Goal: Check status: Check status

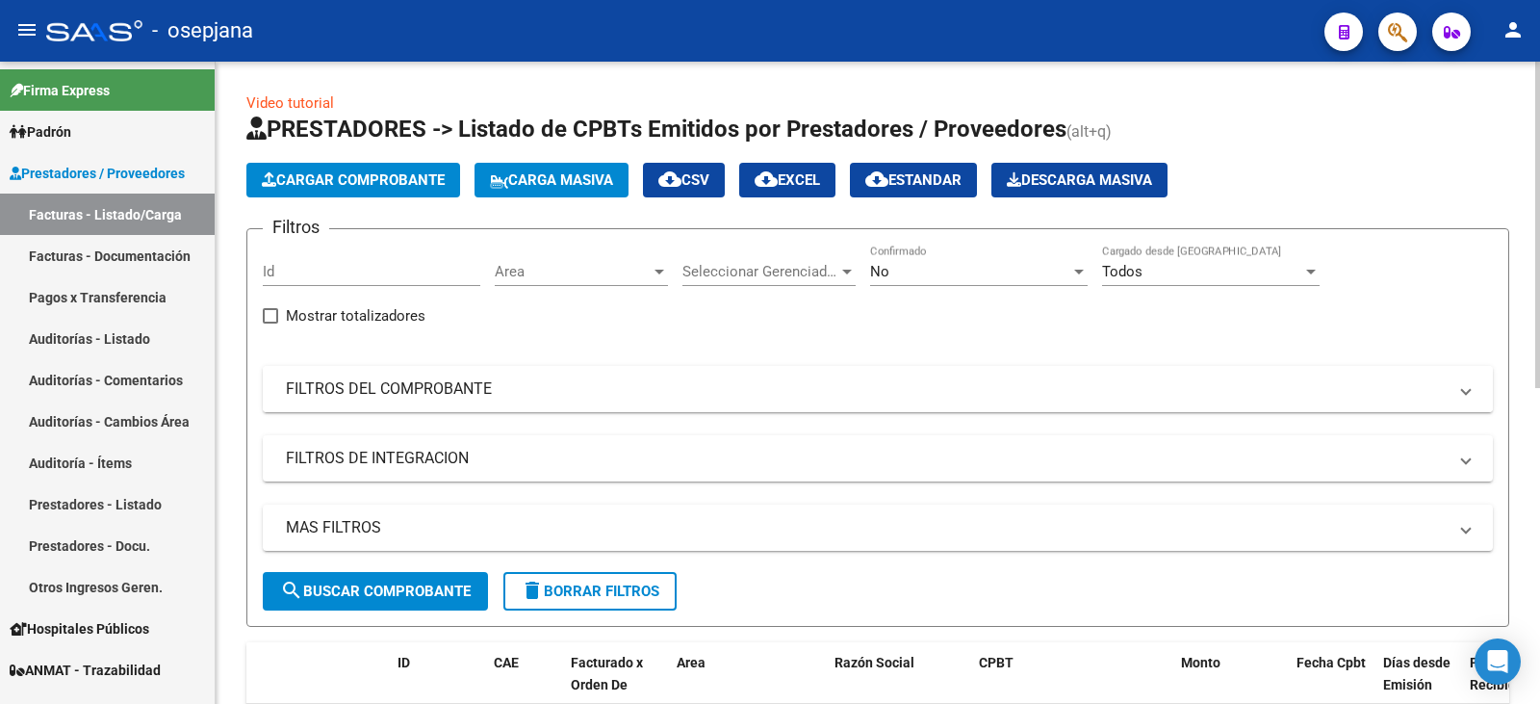
click at [342, 403] on mat-expansion-panel-header "FILTROS DEL COMPROBANTE" at bounding box center [878, 389] width 1230 height 46
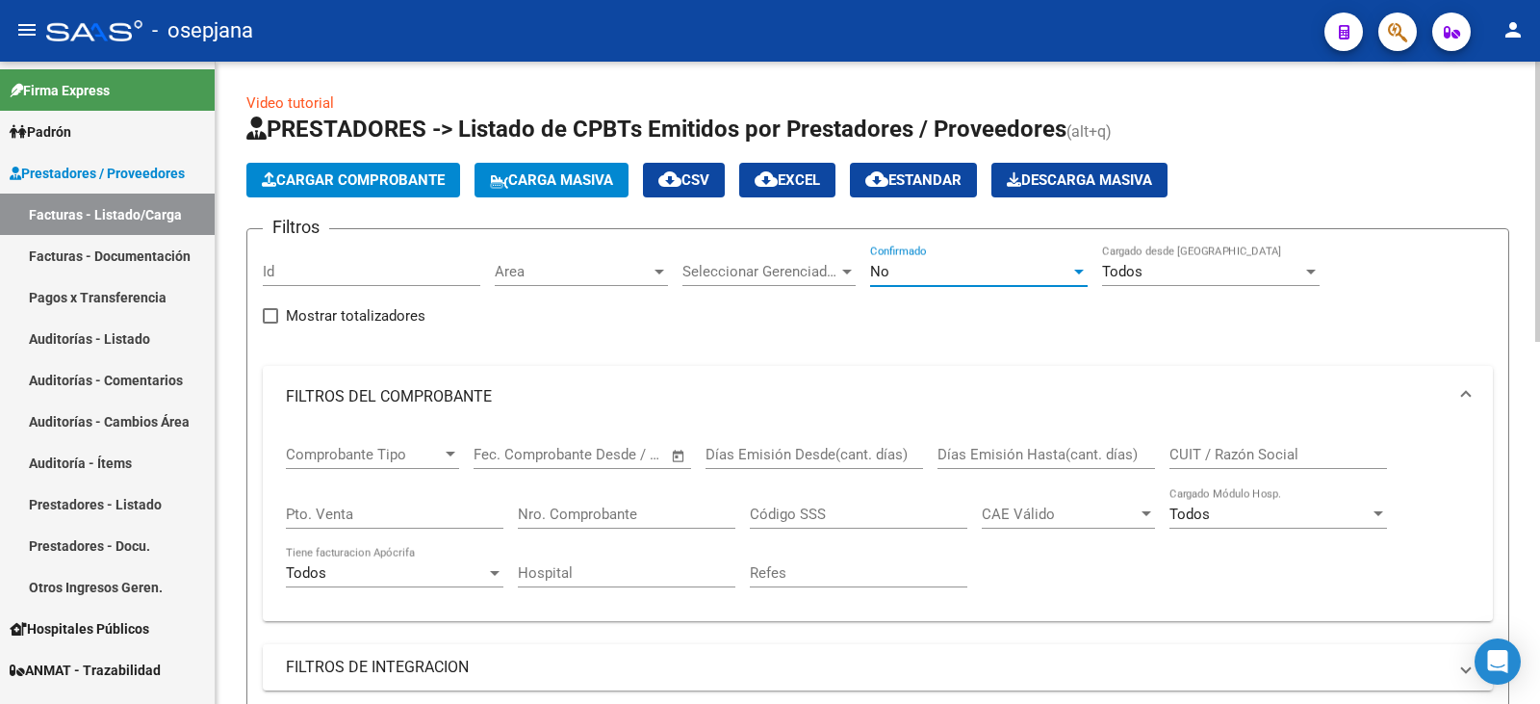
click at [904, 275] on div "No" at bounding box center [970, 271] width 200 height 17
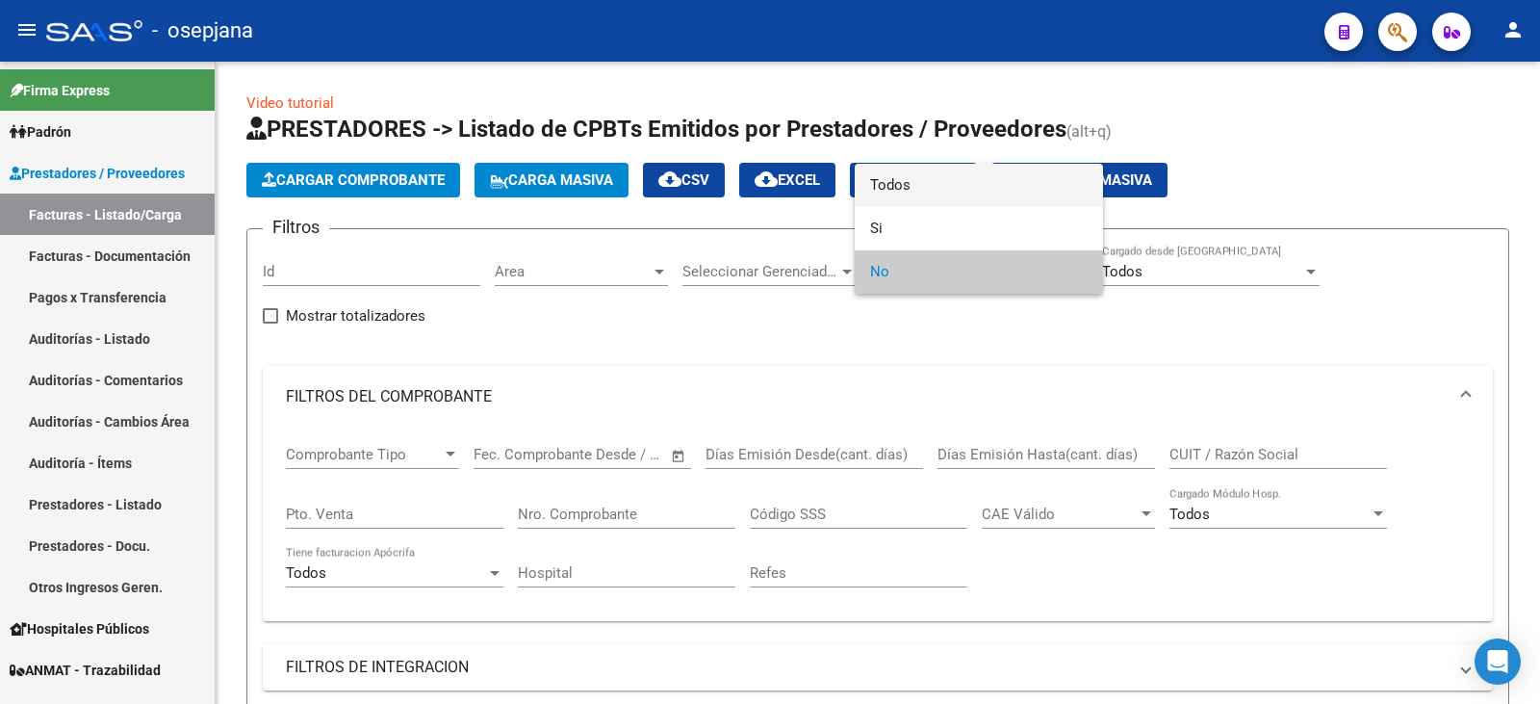
click at [917, 186] on span "Todos" at bounding box center [979, 185] width 218 height 43
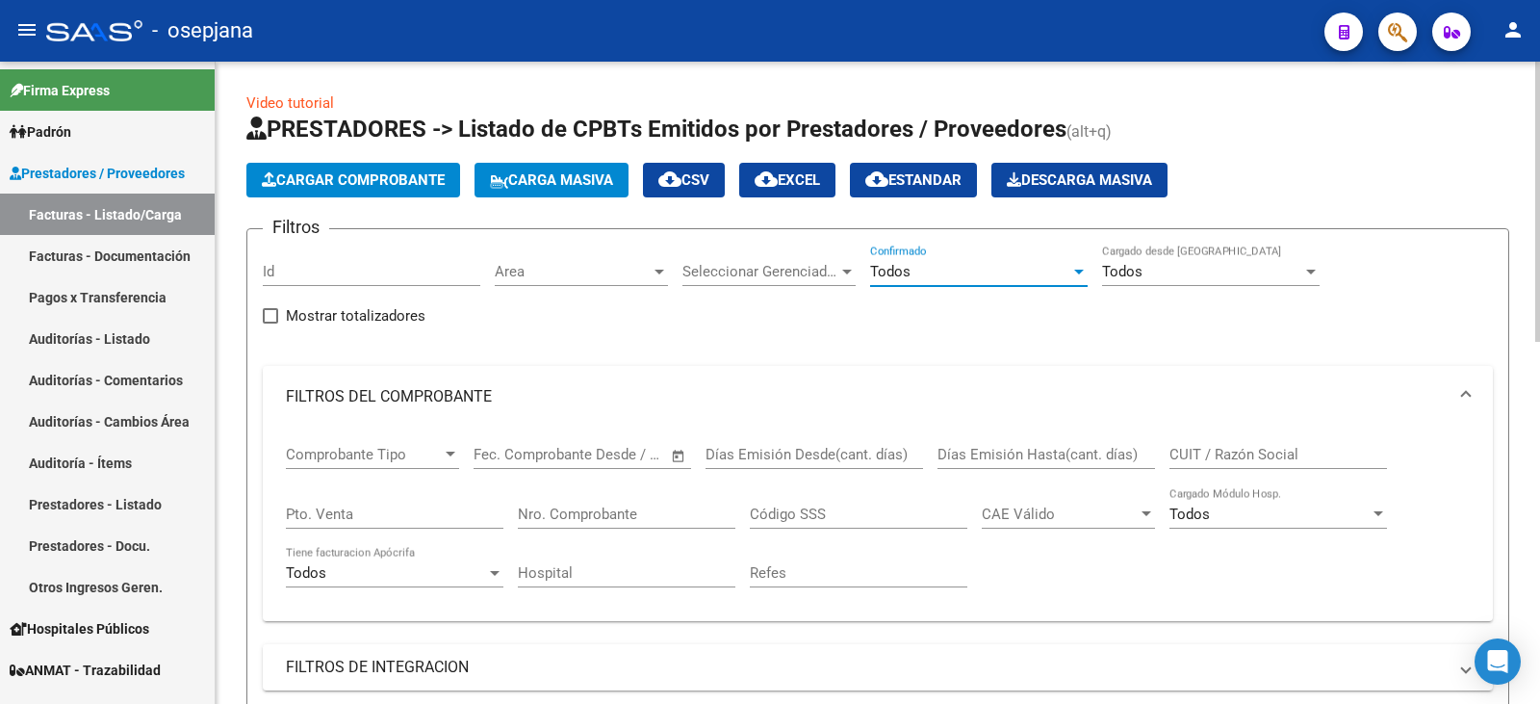
click at [344, 507] on input "Pto. Venta" at bounding box center [395, 513] width 218 height 17
type input "10"
click at [617, 505] on input "Nro. Comprobante" at bounding box center [627, 513] width 218 height 17
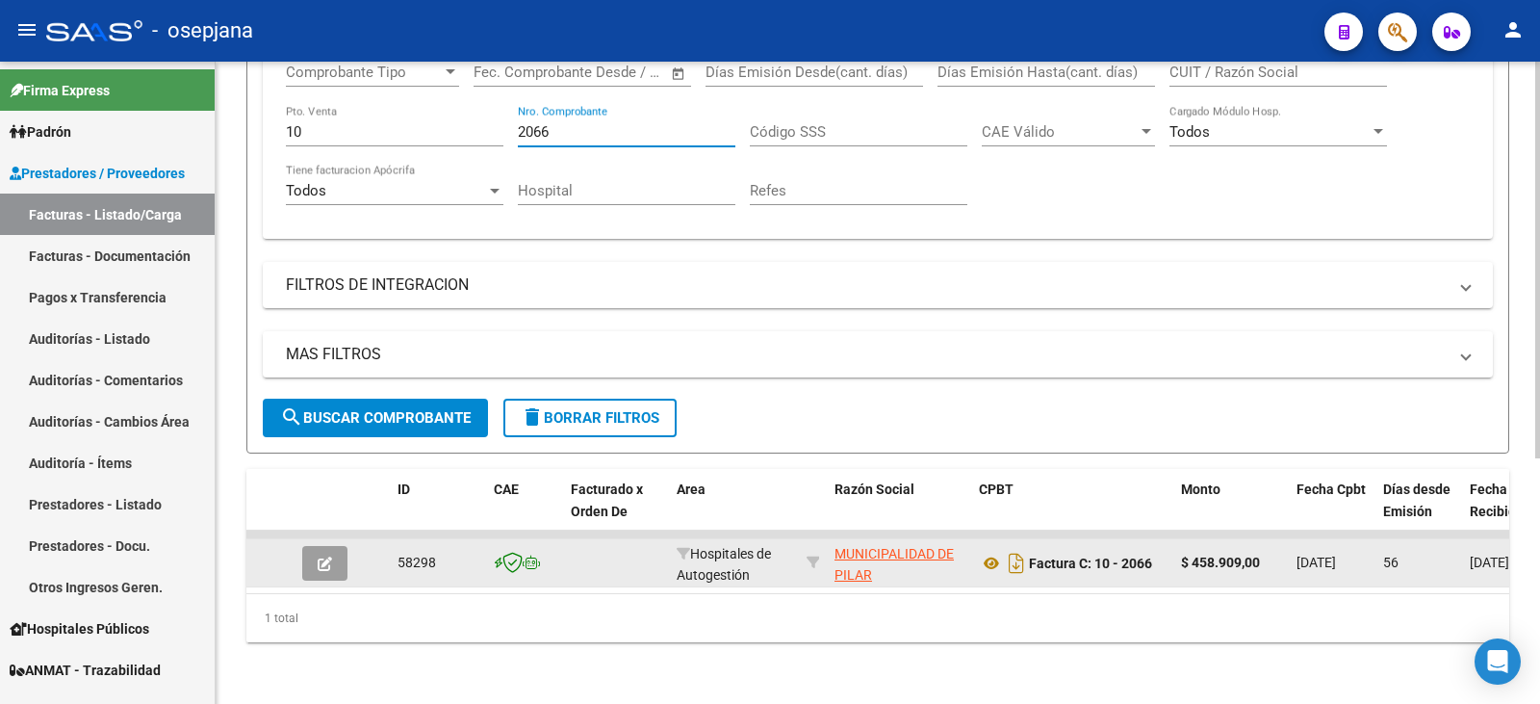
scroll to position [385, 0]
type input "2066"
click at [335, 558] on button "button" at bounding box center [324, 563] width 45 height 35
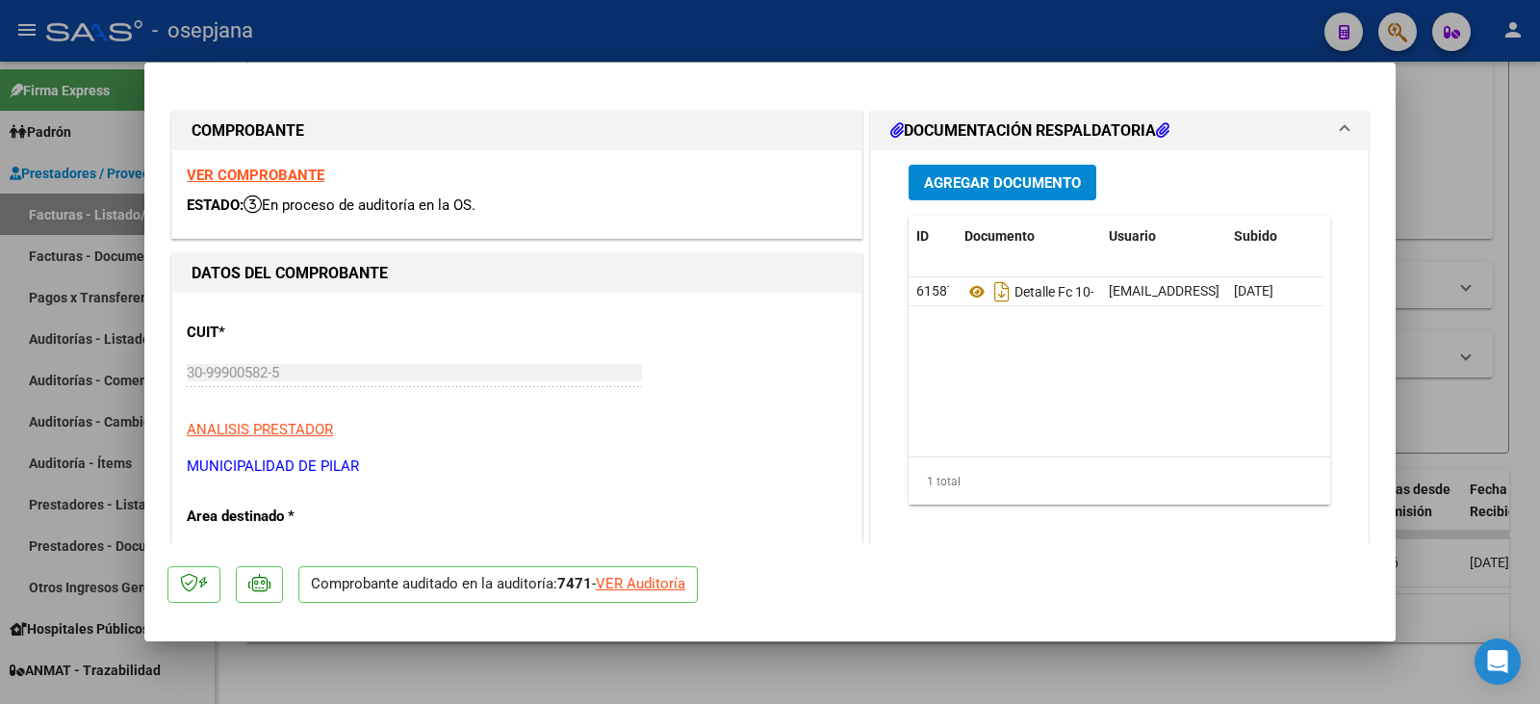
click at [622, 579] on div "VER Auditoría" at bounding box center [641, 584] width 90 height 22
type input "$ 0,00"
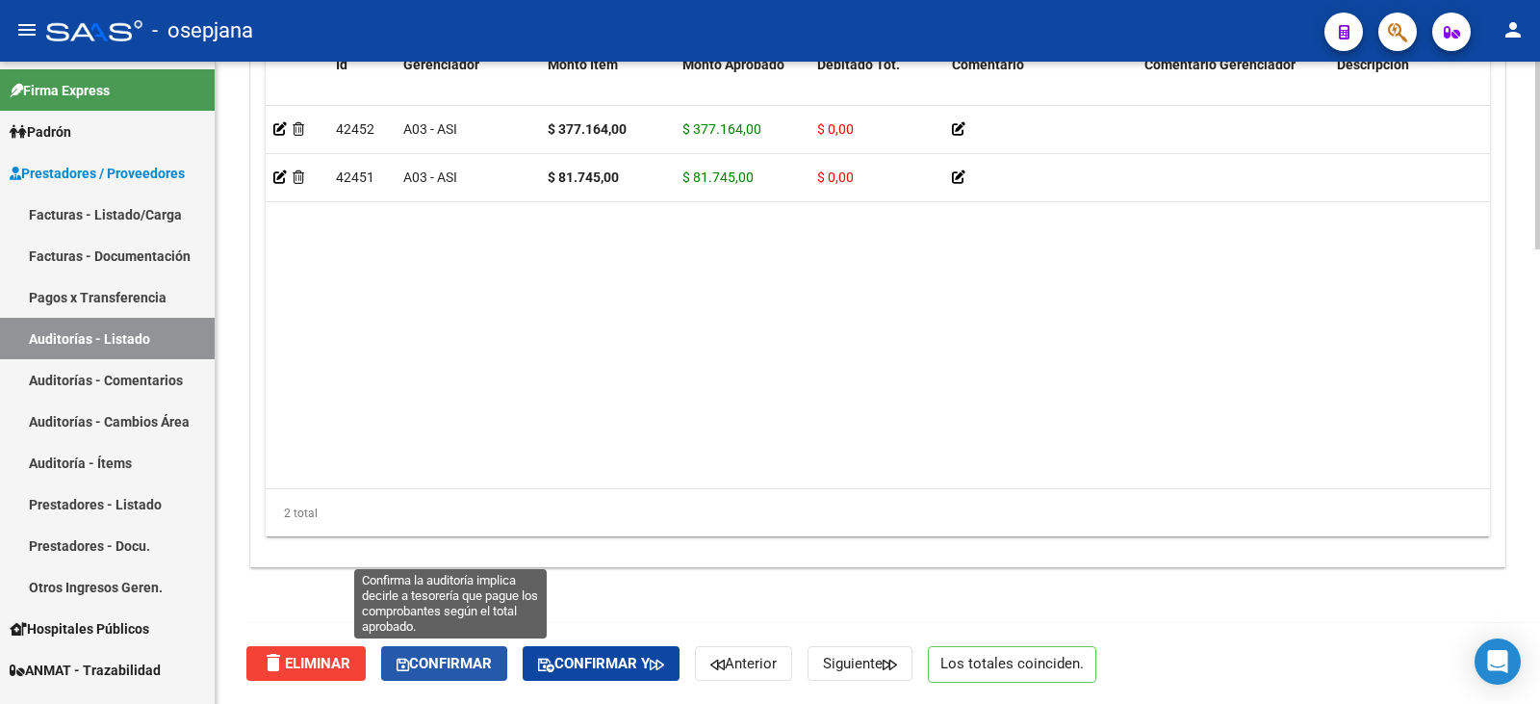
click at [477, 658] on span "Confirmar" at bounding box center [444, 662] width 95 height 17
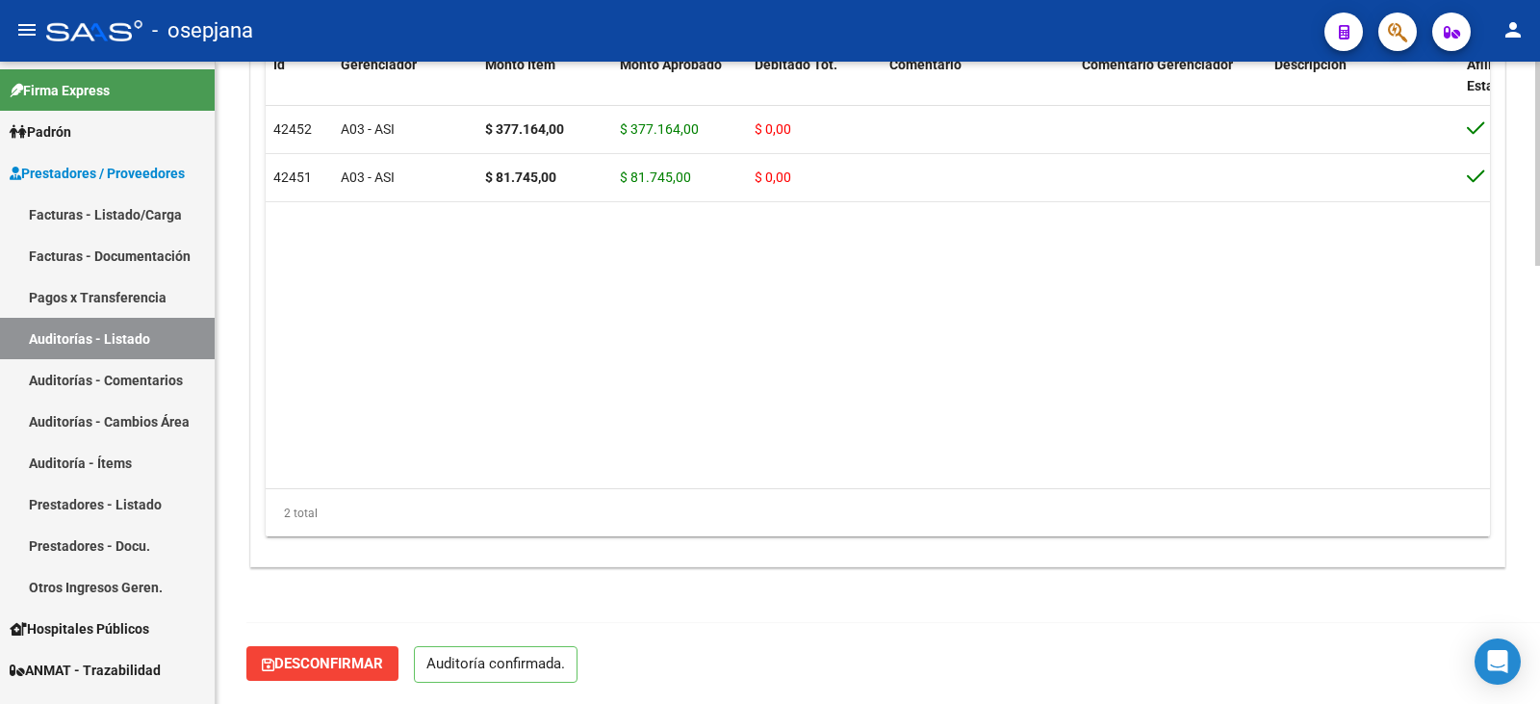
scroll to position [1378, 0]
type input "202508"
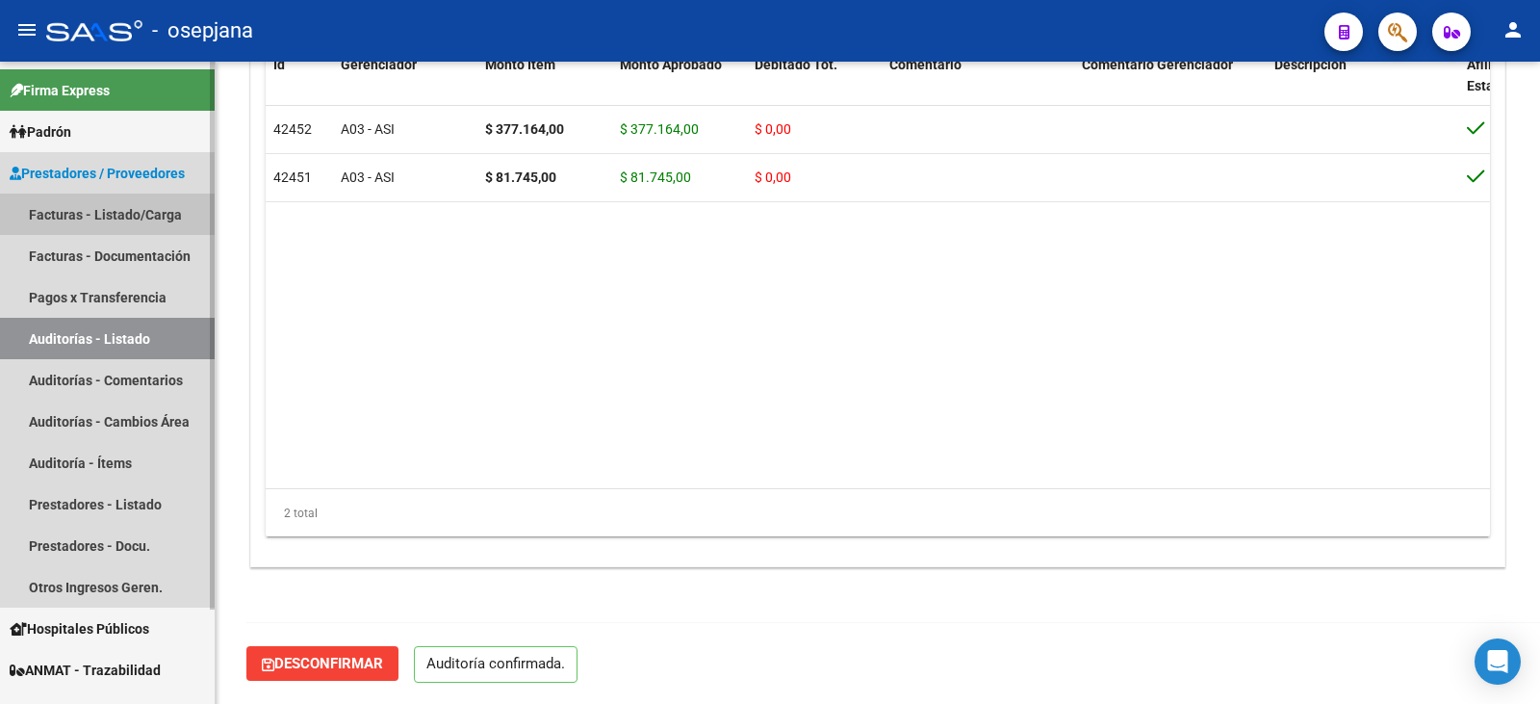
click at [96, 213] on link "Facturas - Listado/Carga" at bounding box center [107, 213] width 215 height 41
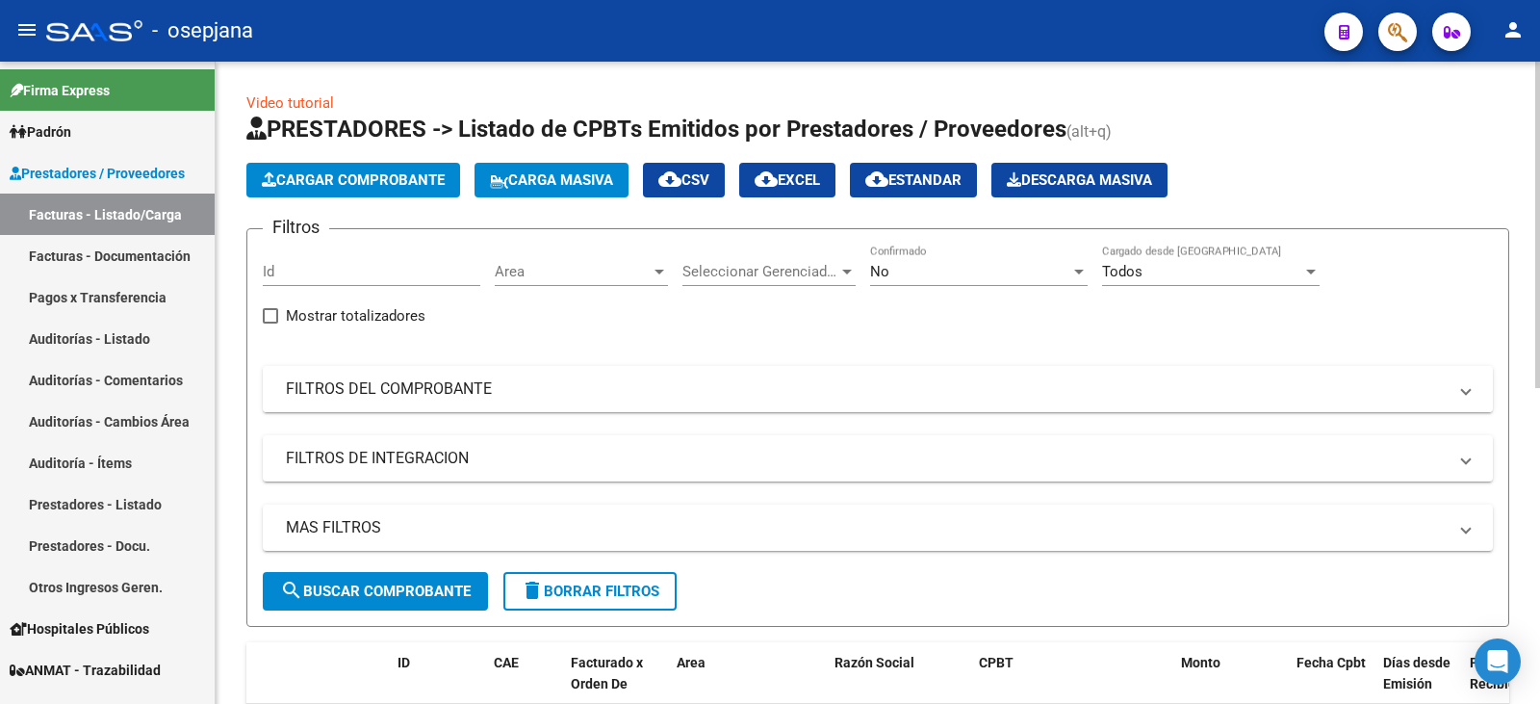
click at [498, 390] on mat-panel-title "FILTROS DEL COMPROBANTE" at bounding box center [866, 388] width 1161 height 21
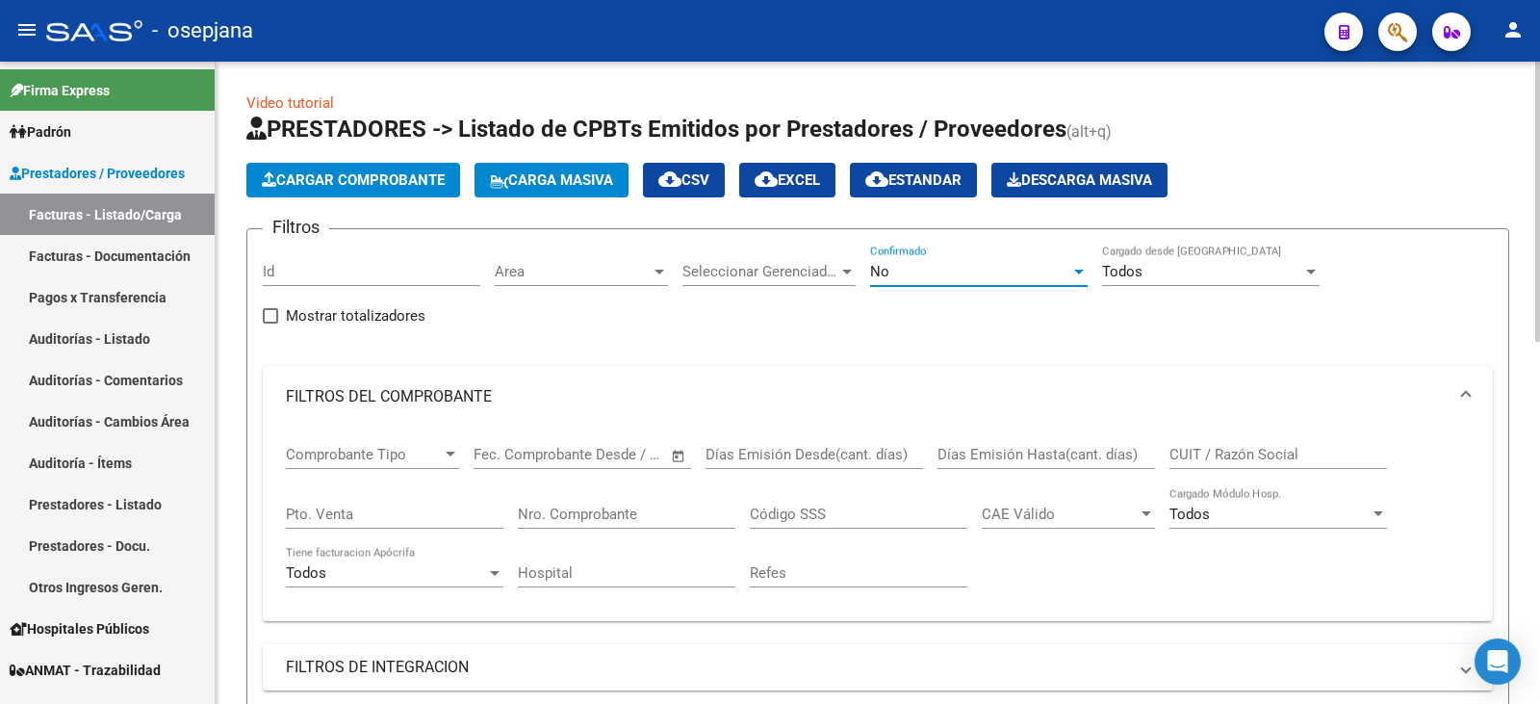
click at [891, 270] on div "No" at bounding box center [970, 271] width 200 height 17
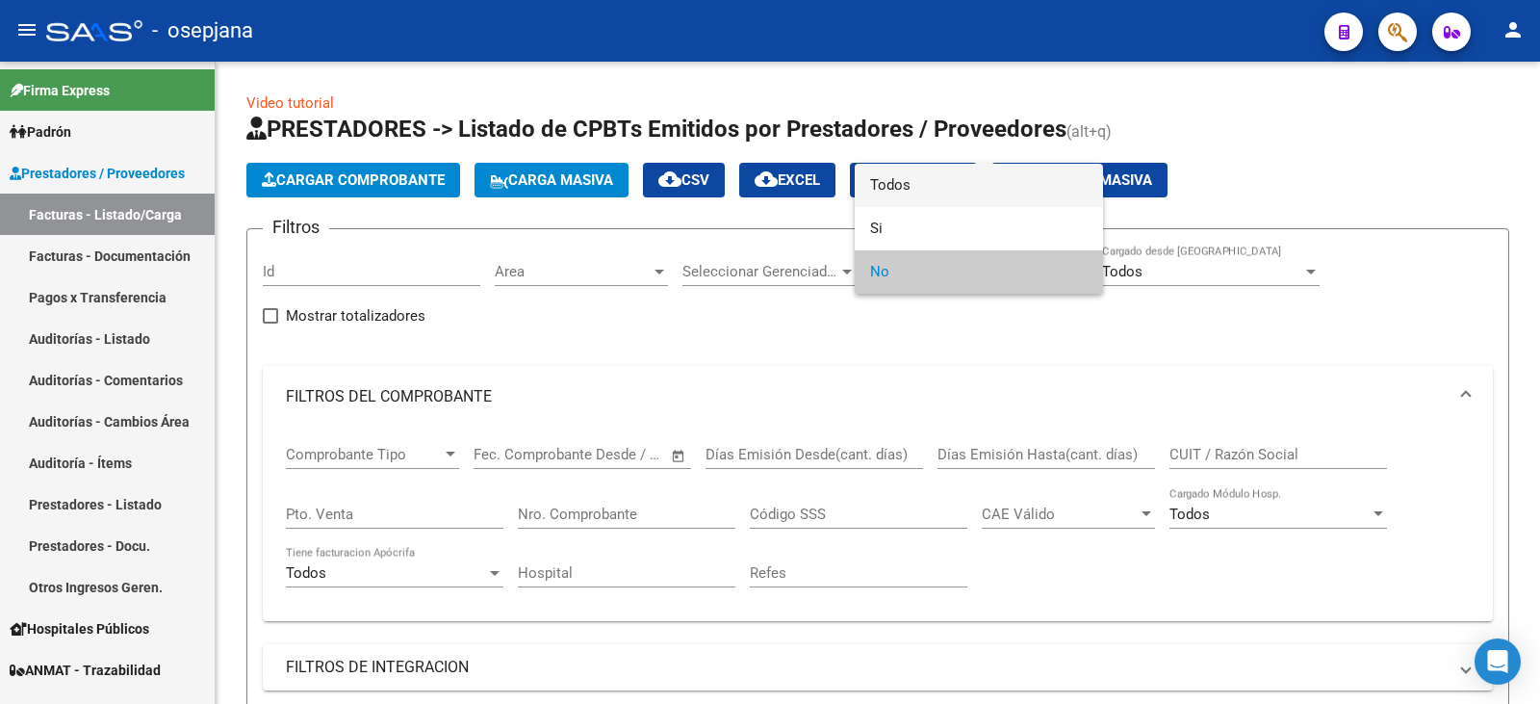
click at [923, 194] on span "Todos" at bounding box center [979, 185] width 218 height 43
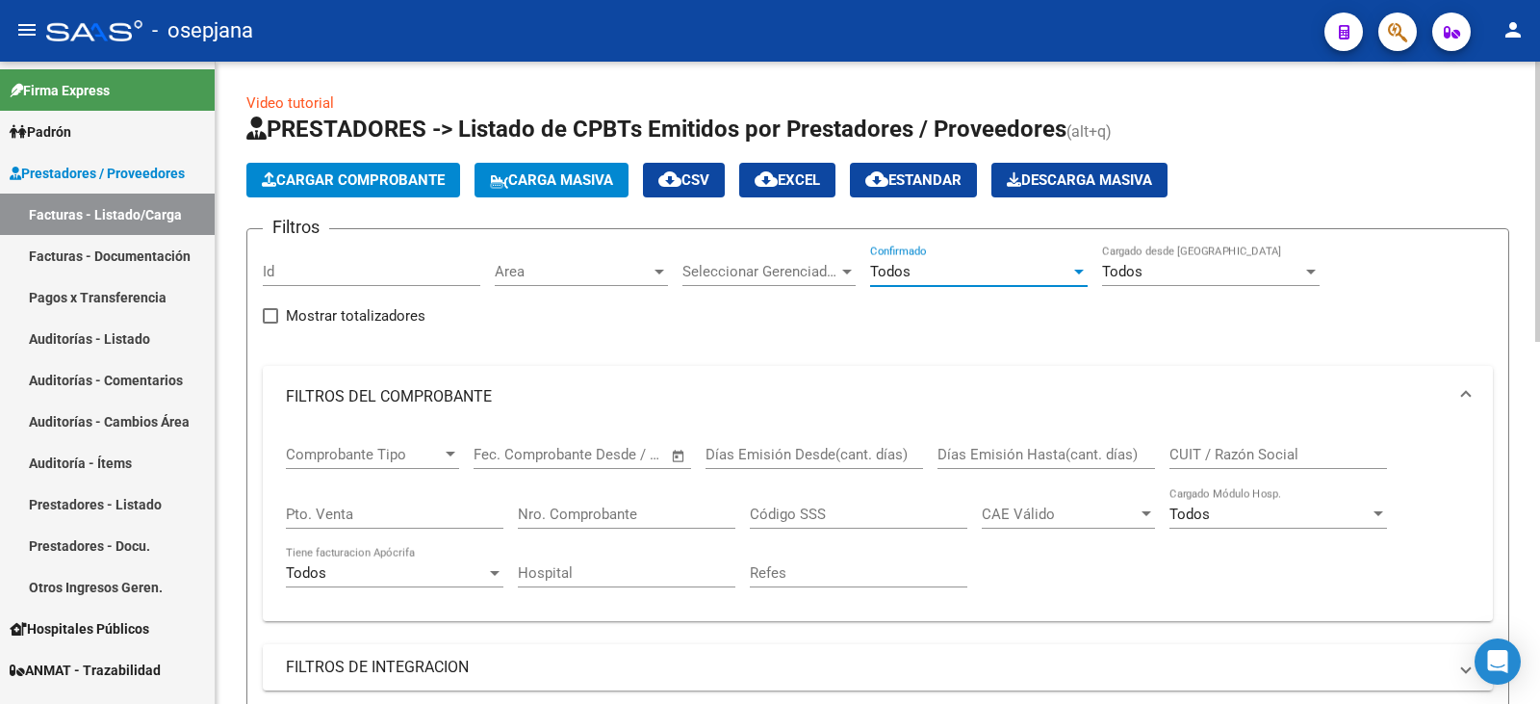
click at [364, 517] on input "Pto. Venta" at bounding box center [395, 513] width 218 height 17
type input "10"
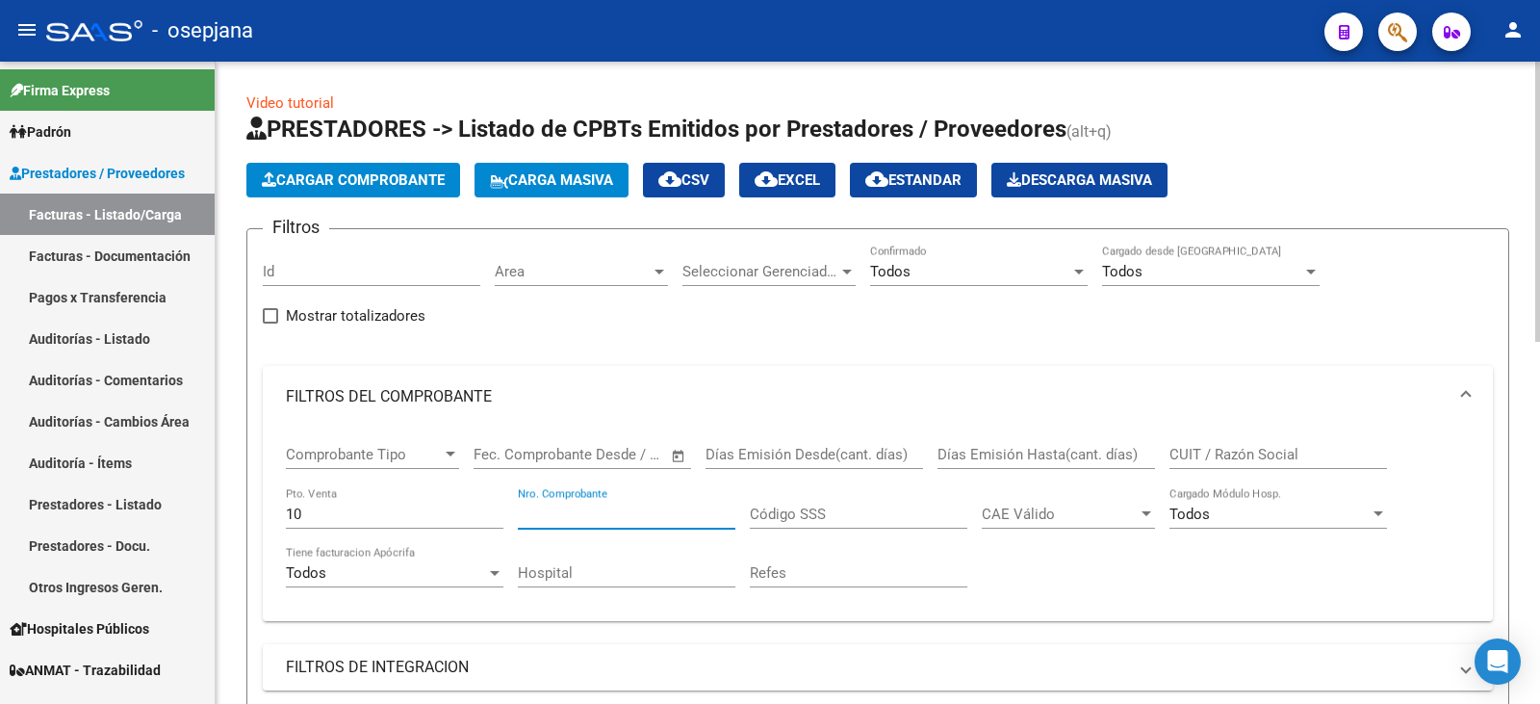
click at [637, 519] on input "Nro. Comprobante" at bounding box center [627, 513] width 218 height 17
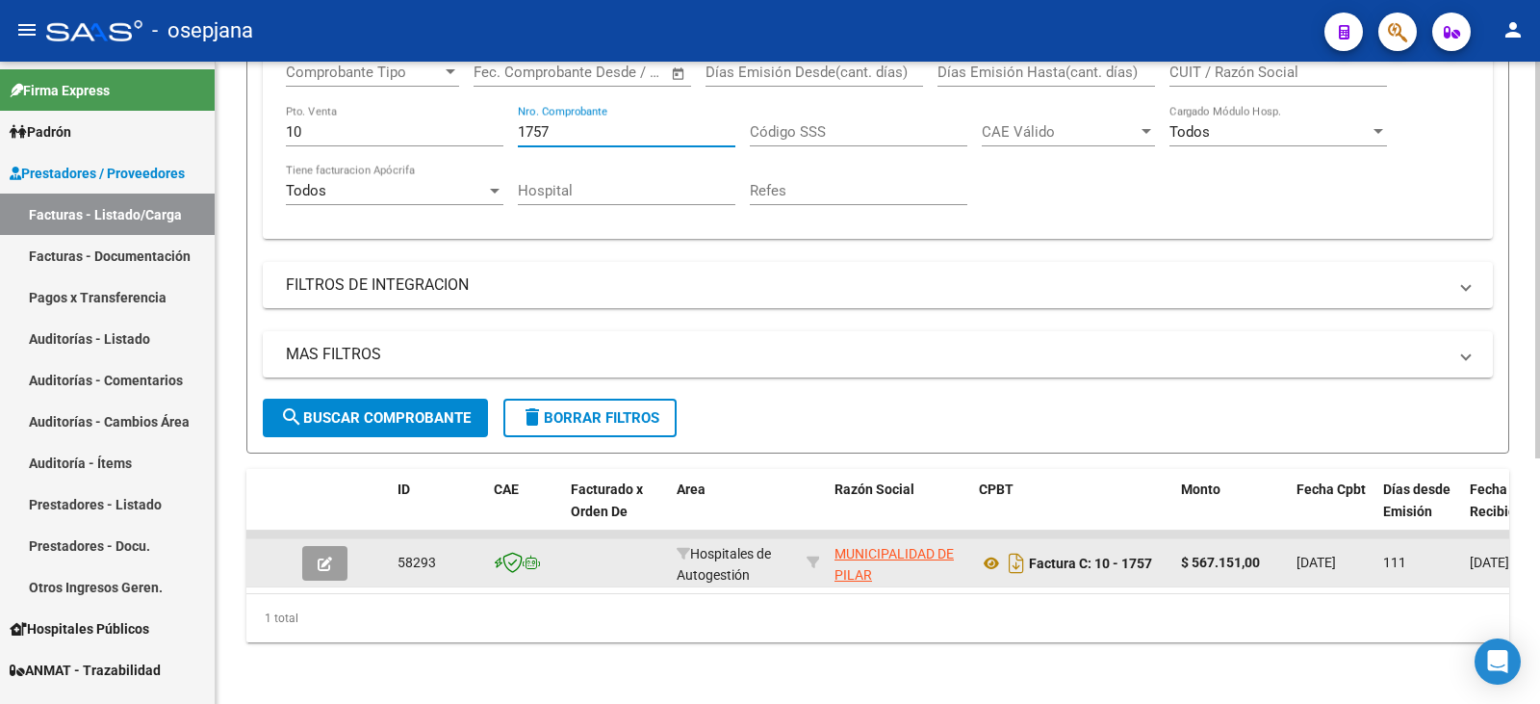
scroll to position [397, 0]
type input "1757"
click at [327, 560] on button "button" at bounding box center [324, 563] width 45 height 35
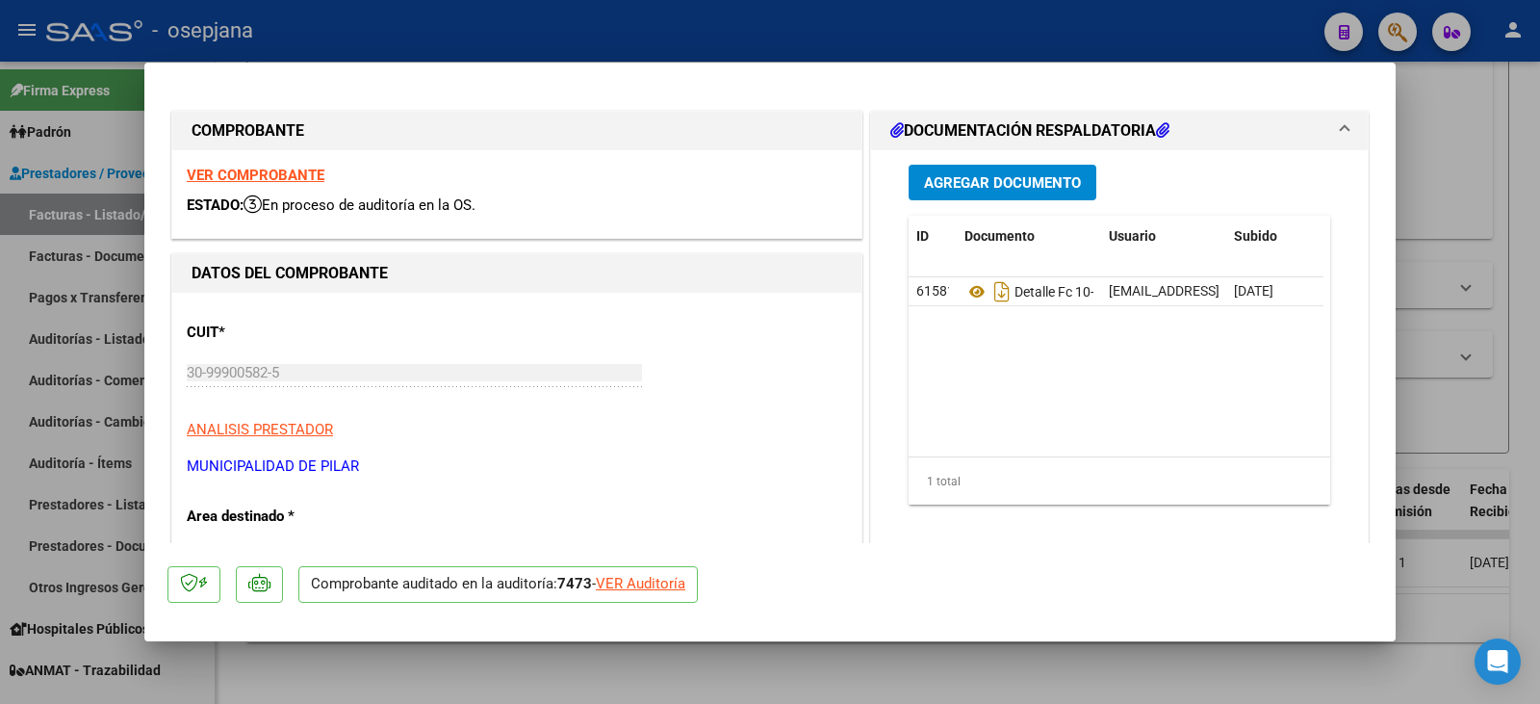
click at [627, 583] on div "VER Auditoría" at bounding box center [641, 584] width 90 height 22
type input "$ 0,00"
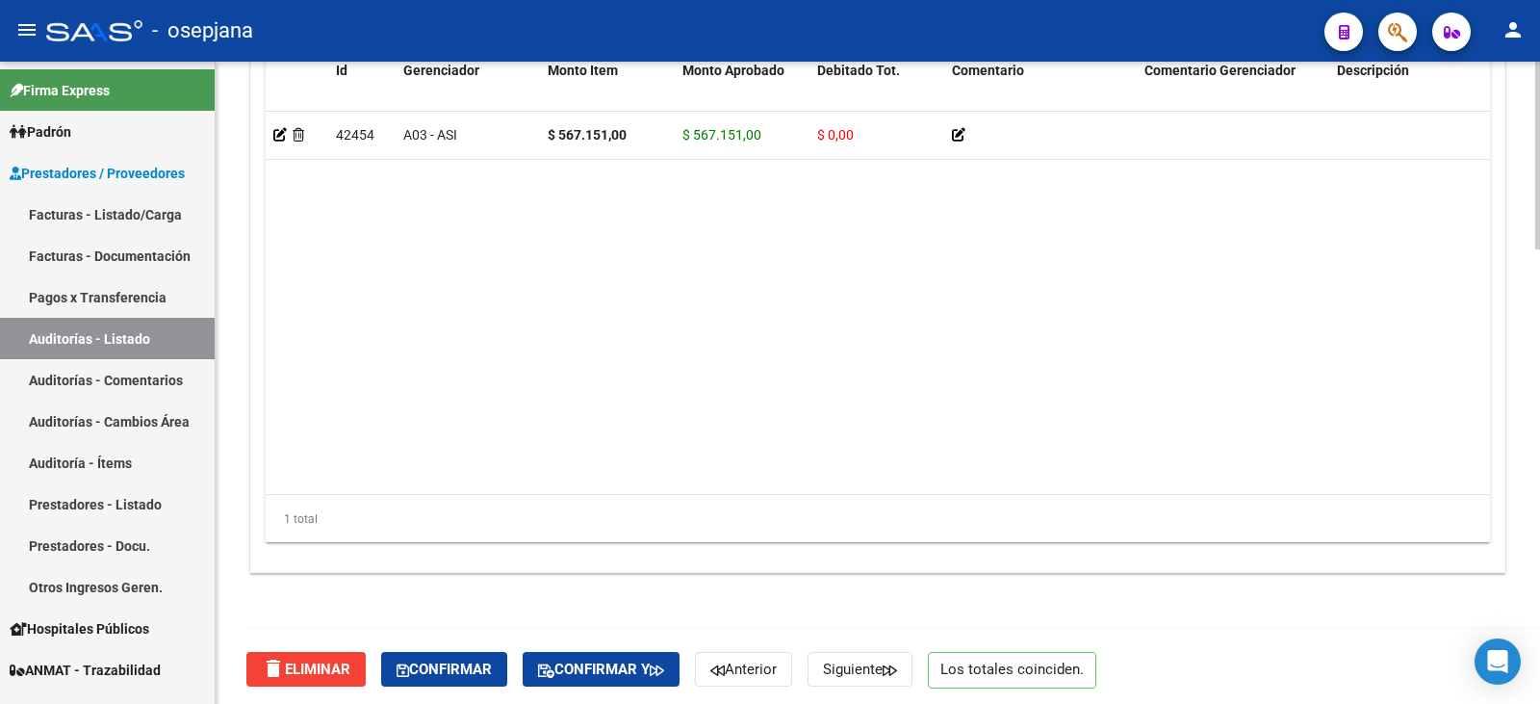
scroll to position [1550, 0]
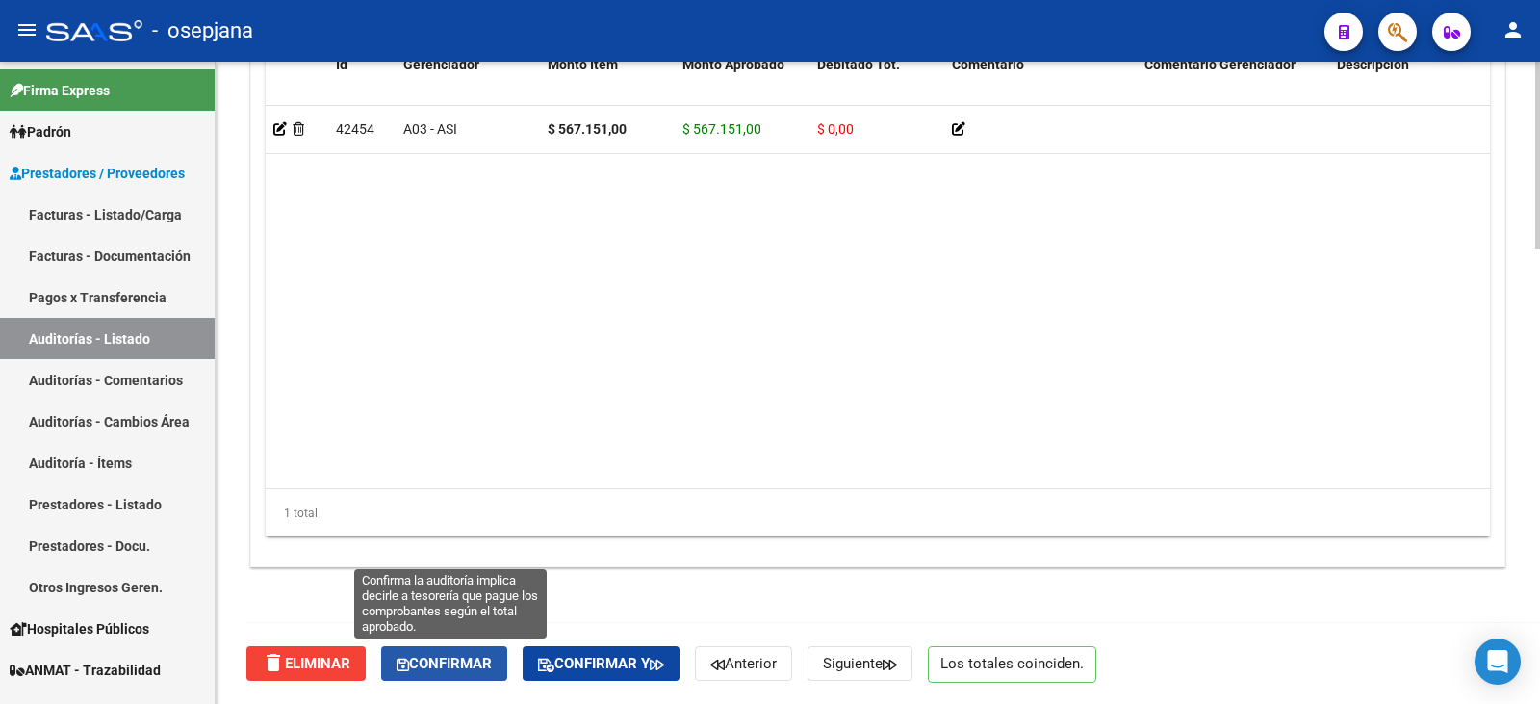
click at [475, 659] on span "Confirmar" at bounding box center [444, 662] width 95 height 17
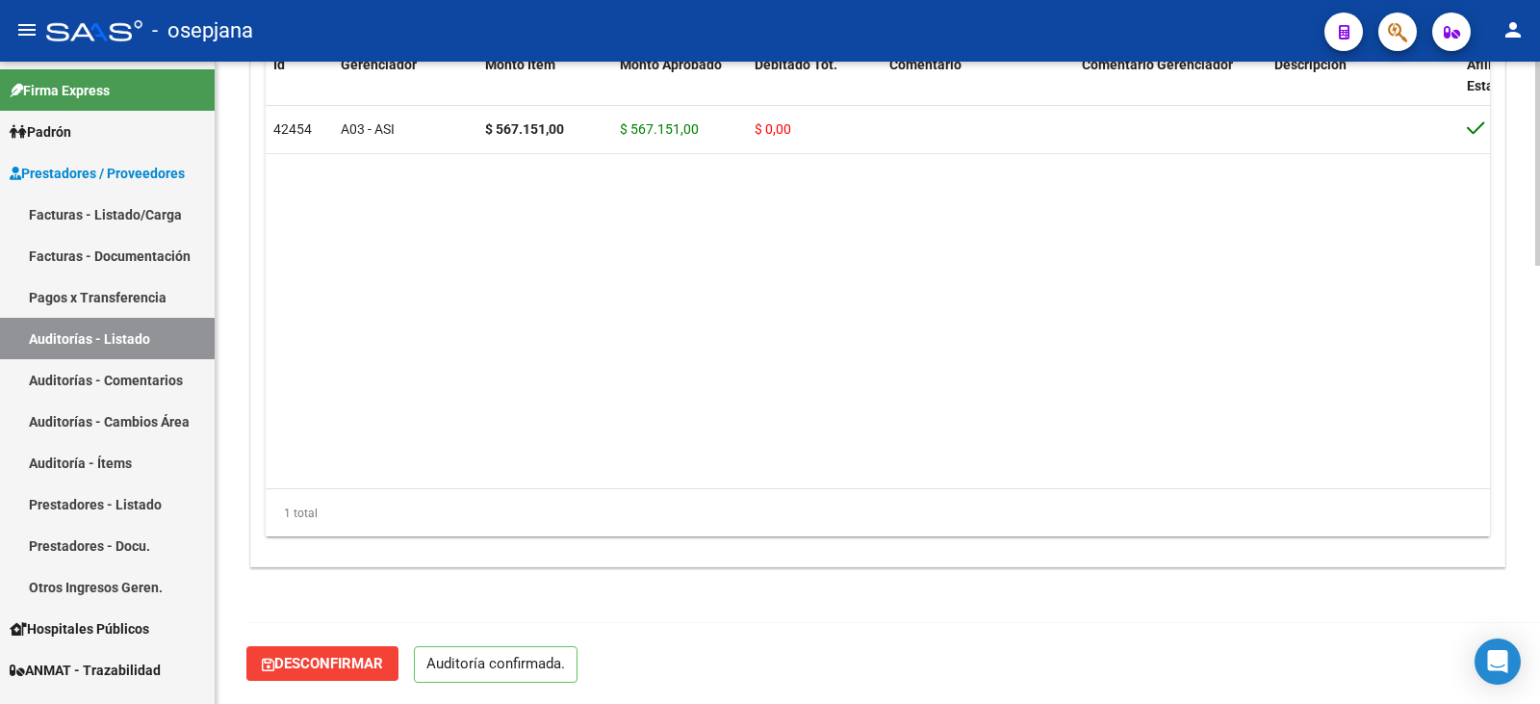
scroll to position [1378, 0]
type input "202508"
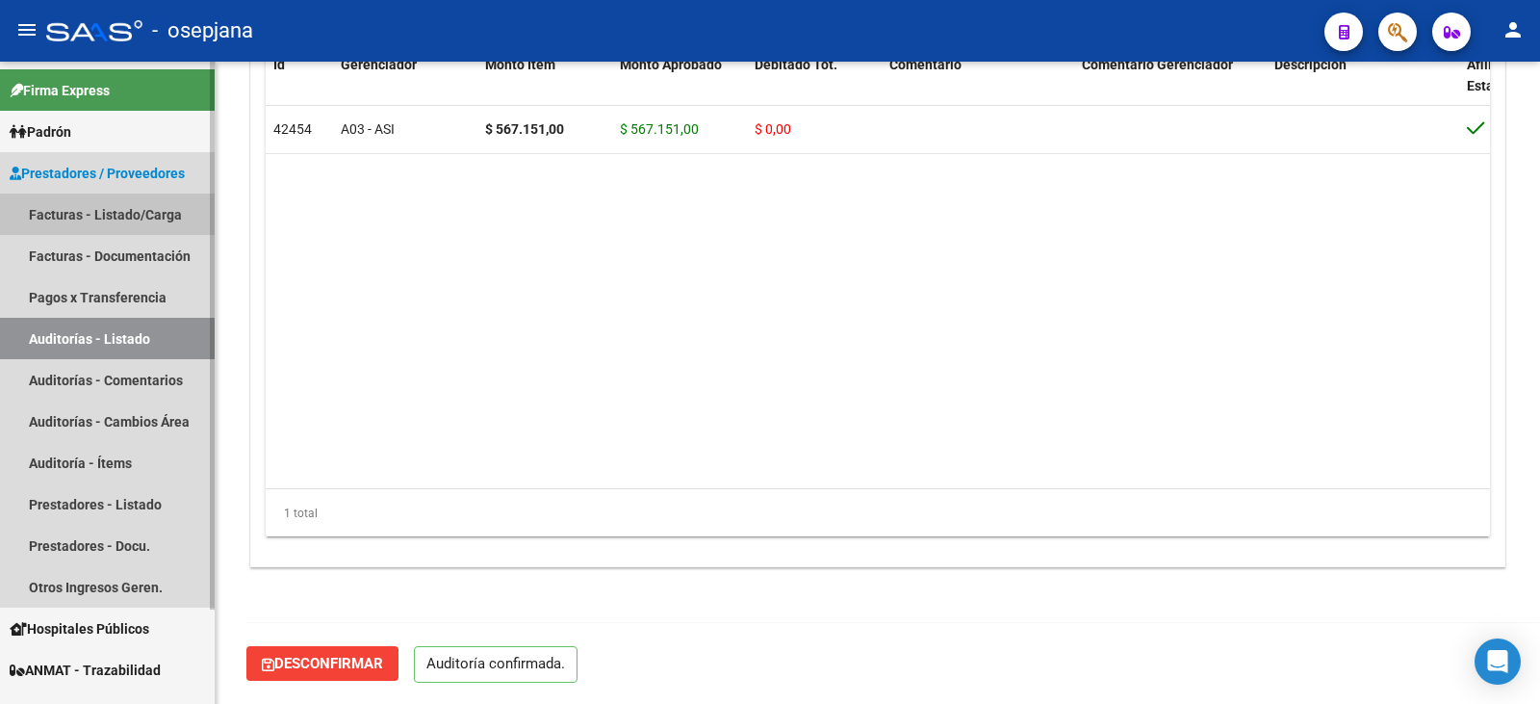
click at [98, 209] on link "Facturas - Listado/Carga" at bounding box center [107, 213] width 215 height 41
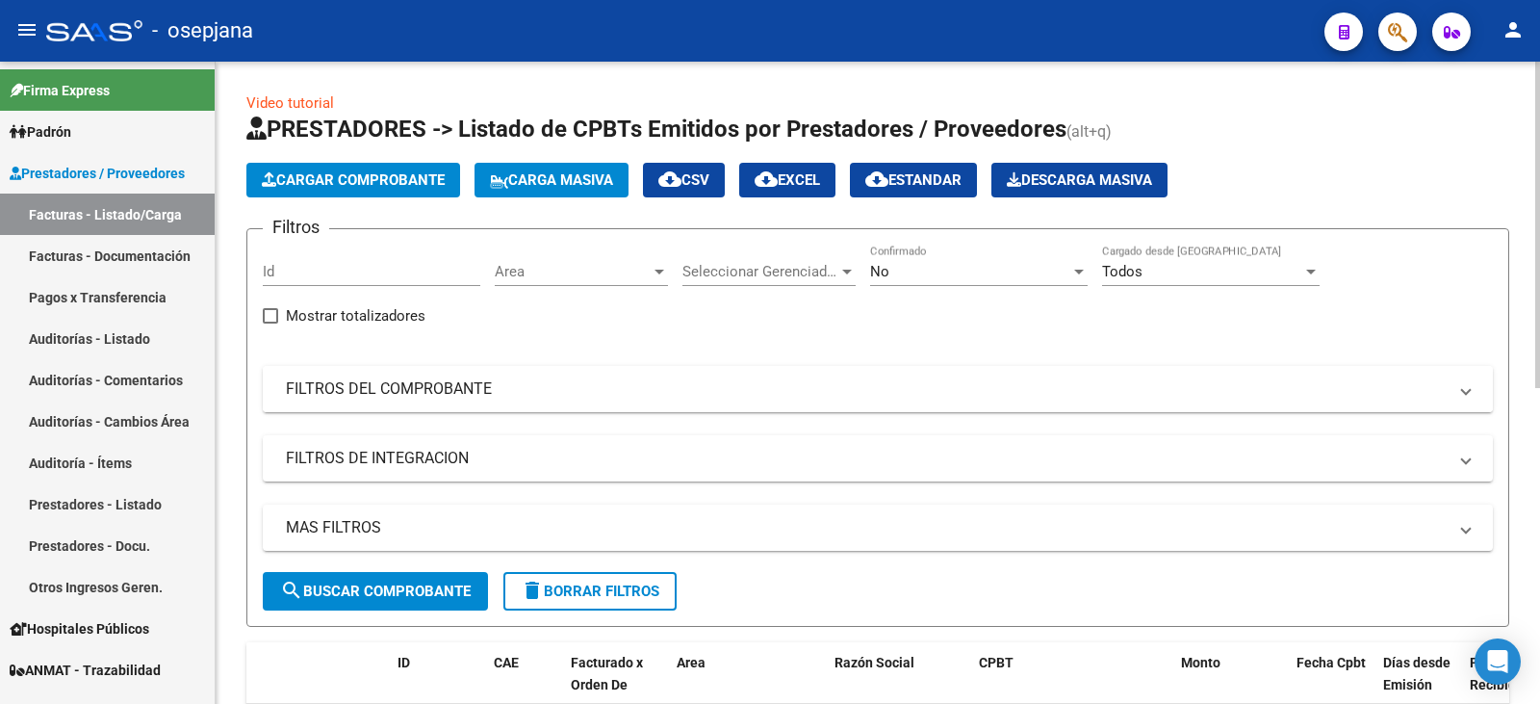
click at [739, 404] on mat-expansion-panel-header "FILTROS DEL COMPROBANTE" at bounding box center [878, 389] width 1230 height 46
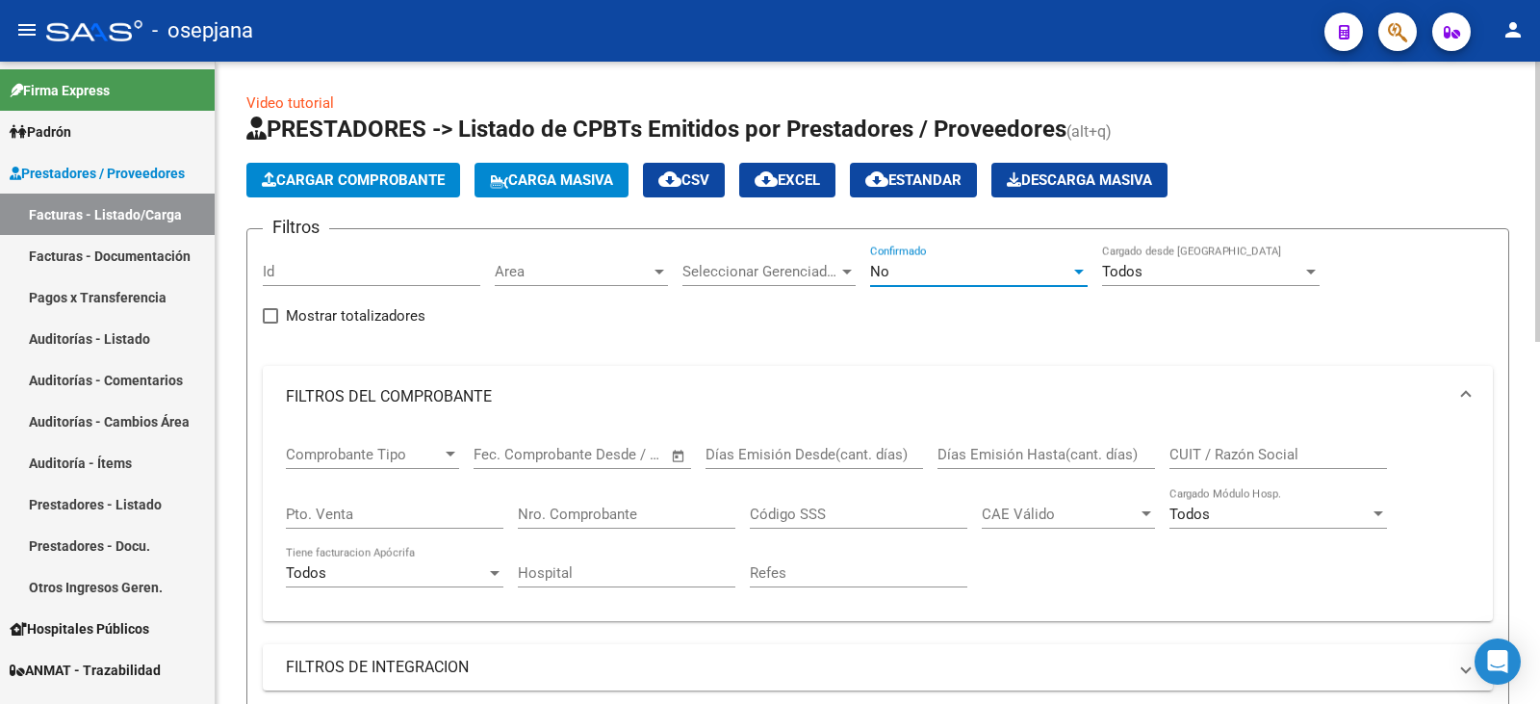
click at [940, 275] on div "No" at bounding box center [970, 271] width 200 height 17
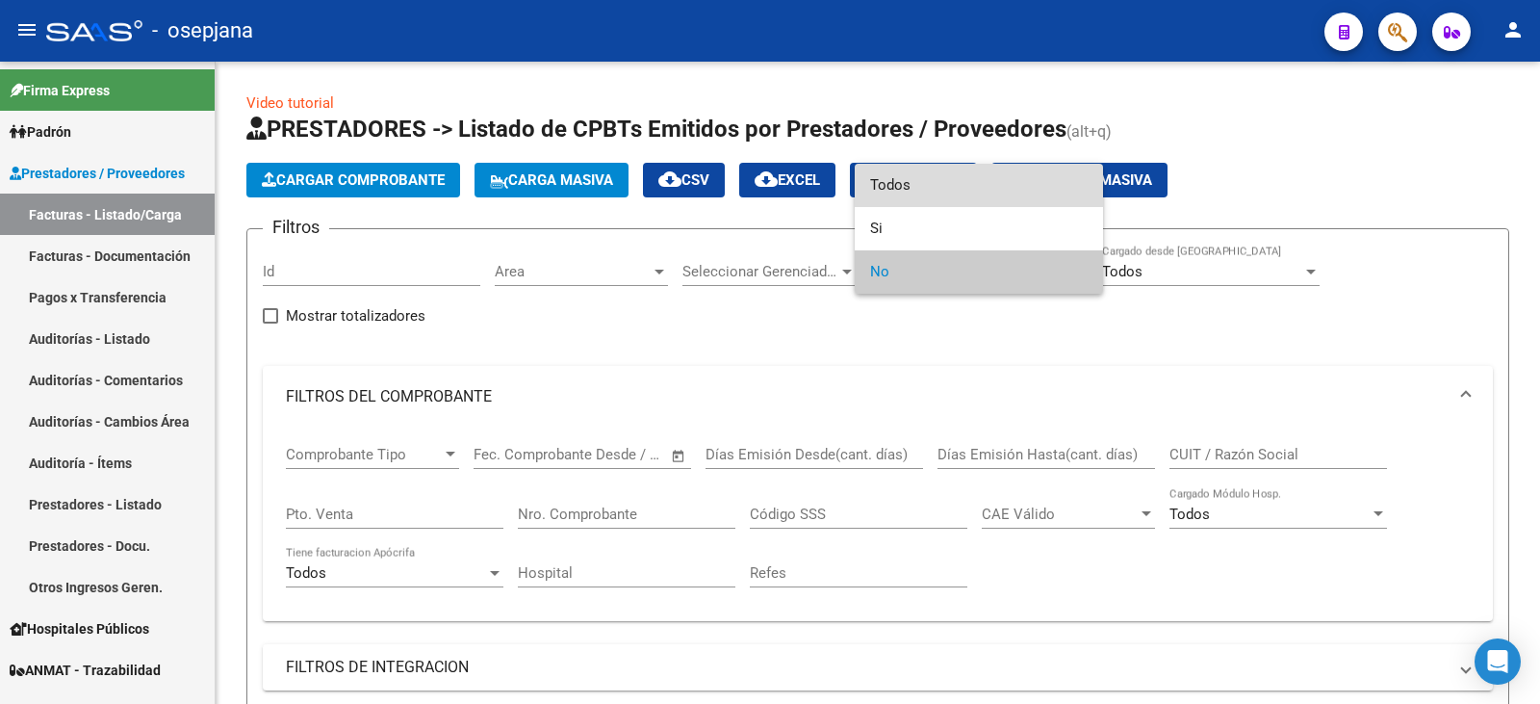
click at [961, 194] on span "Todos" at bounding box center [979, 185] width 218 height 43
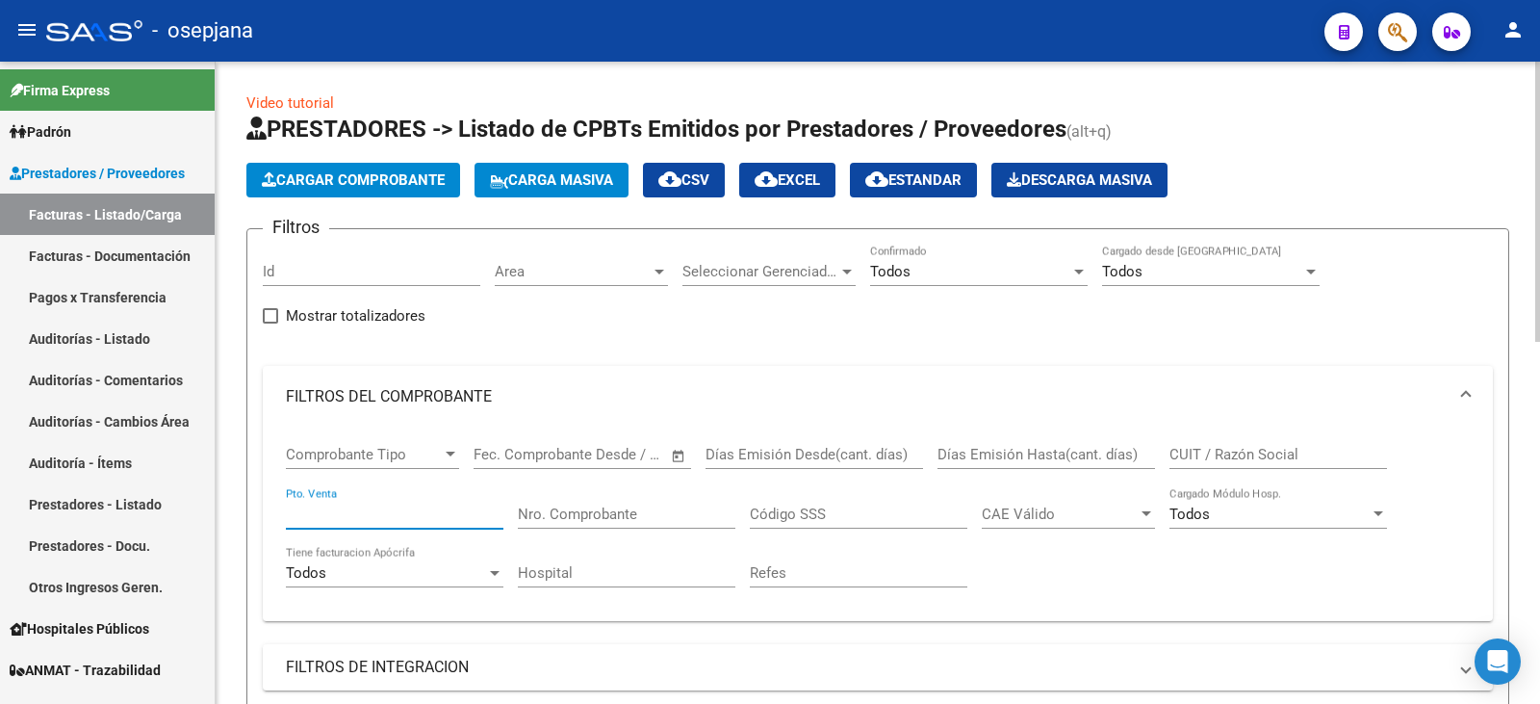
click at [405, 518] on input "Pto. Venta" at bounding box center [395, 513] width 218 height 17
type input "110"
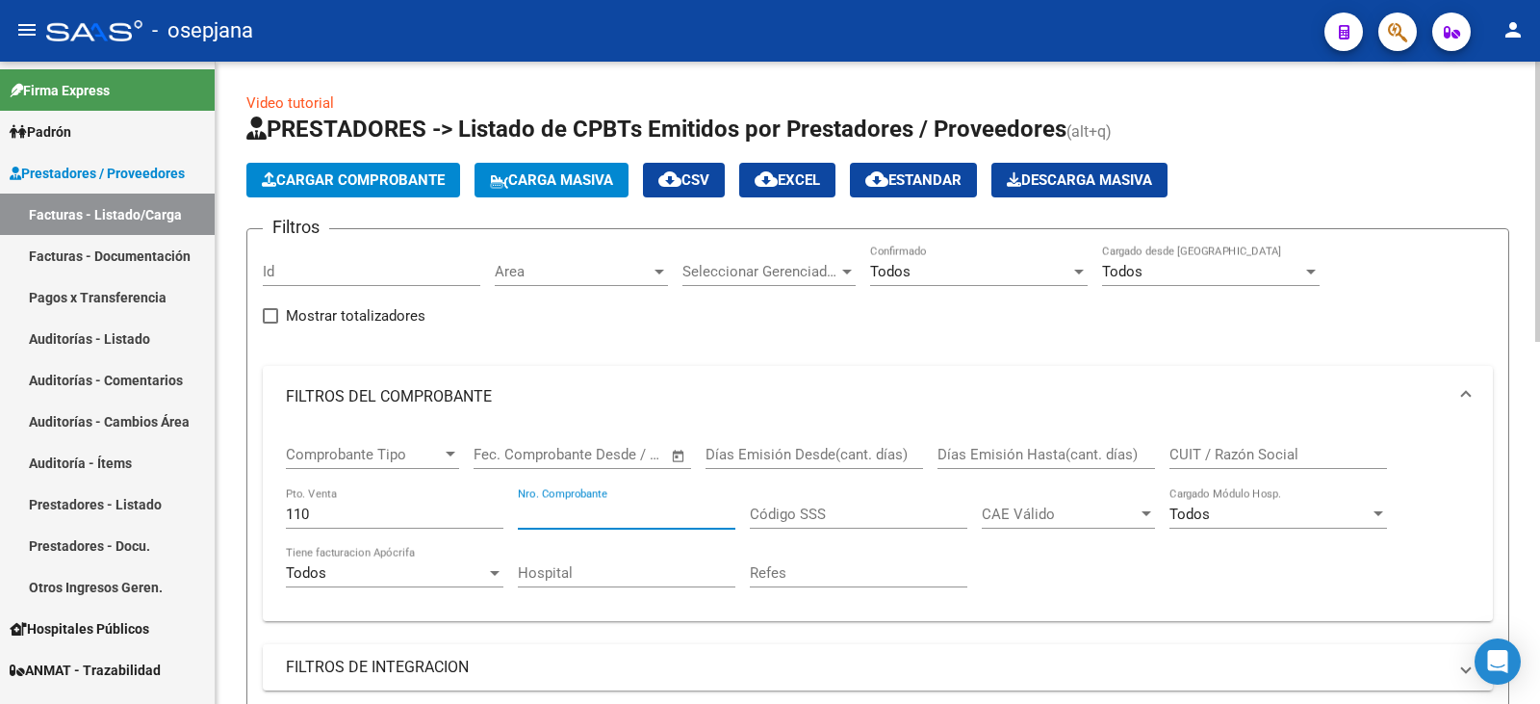
click at [538, 509] on input "Nro. Comprobante" at bounding box center [627, 513] width 218 height 17
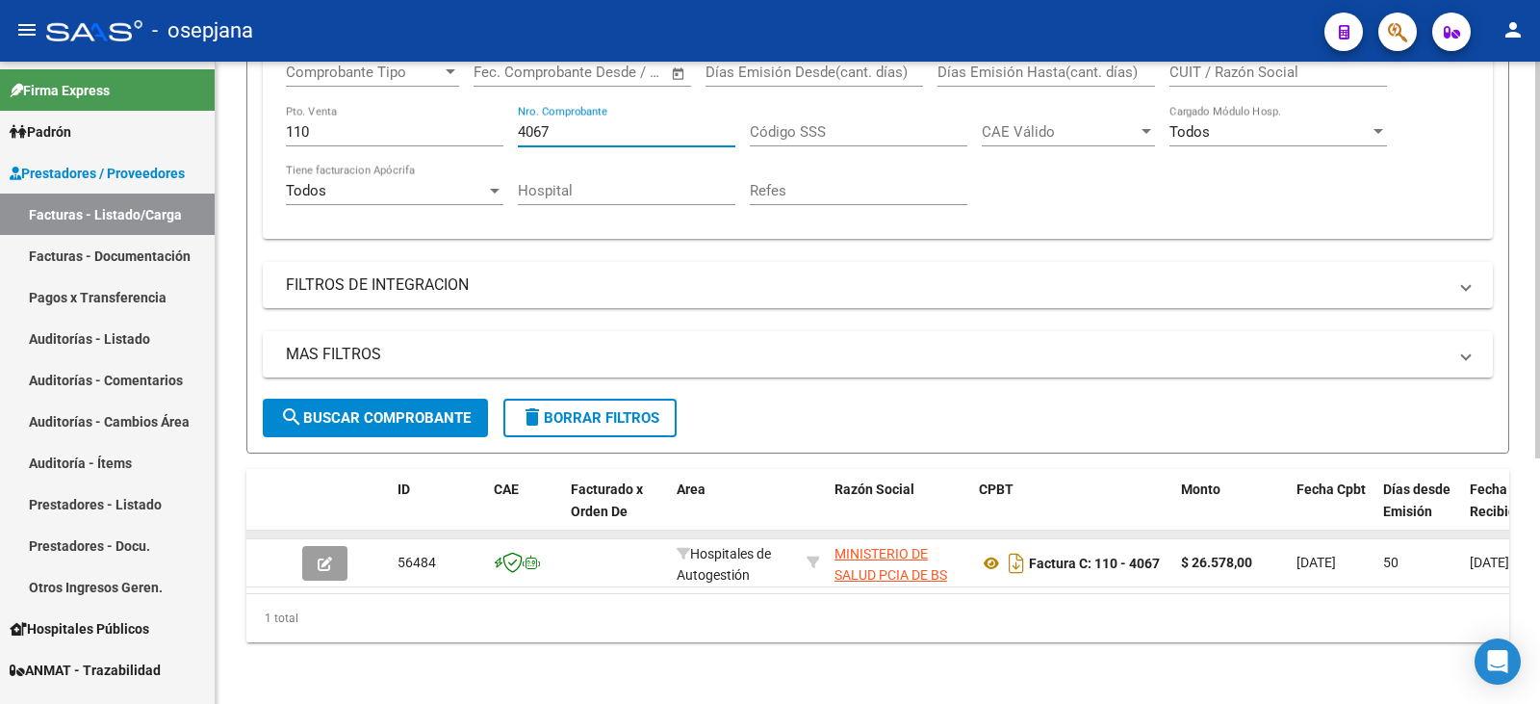
scroll to position [397, 0]
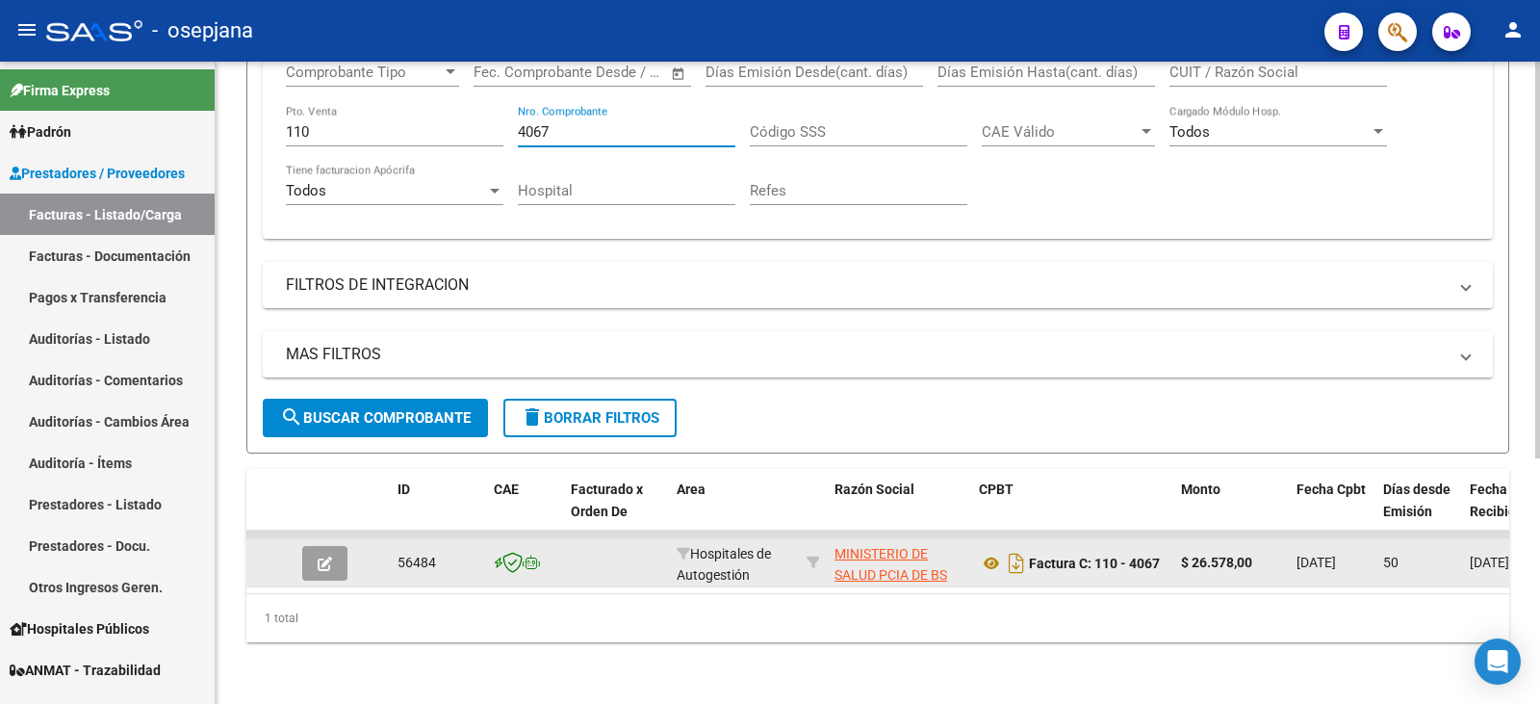
type input "4067"
click at [325, 556] on icon "button" at bounding box center [325, 563] width 14 height 14
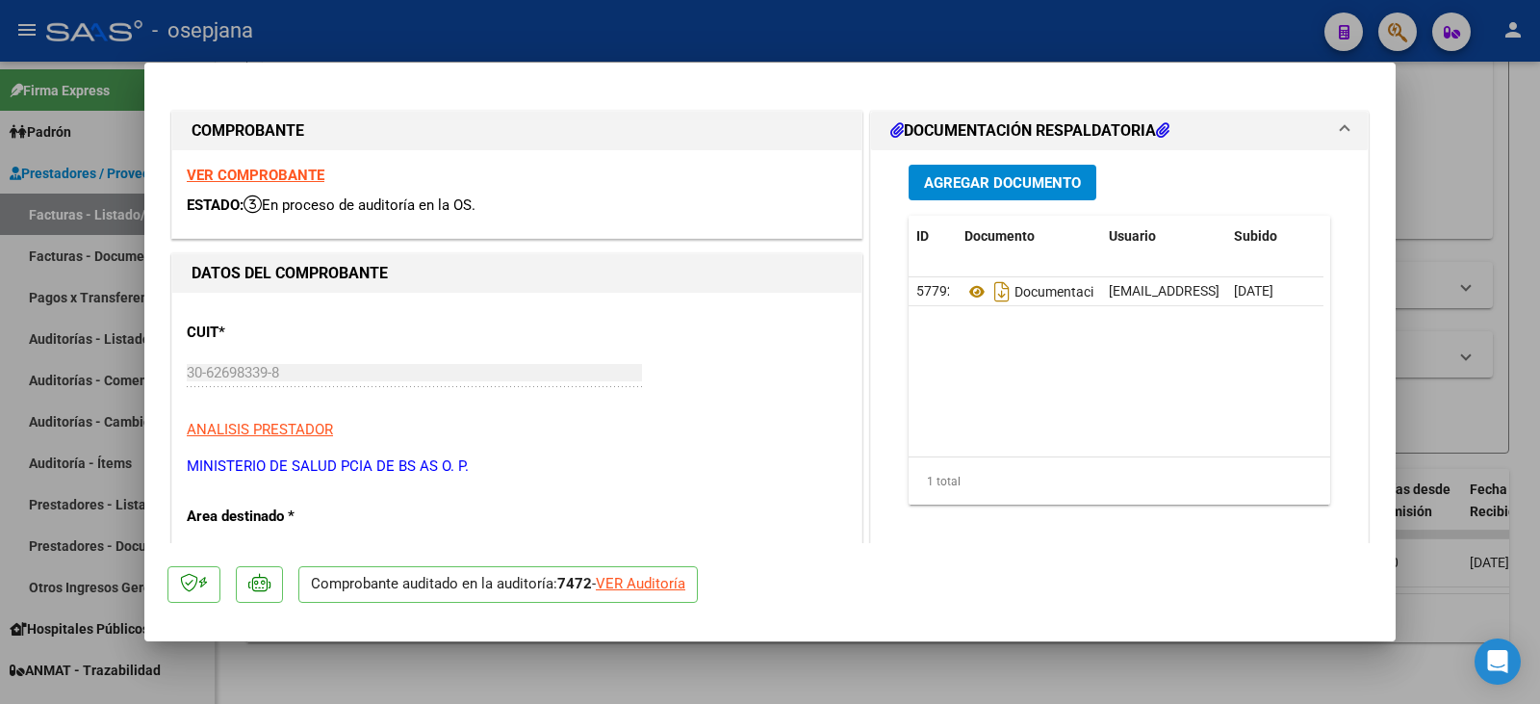
click at [665, 581] on div "VER Auditoría" at bounding box center [641, 584] width 90 height 22
type input "$ 0,00"
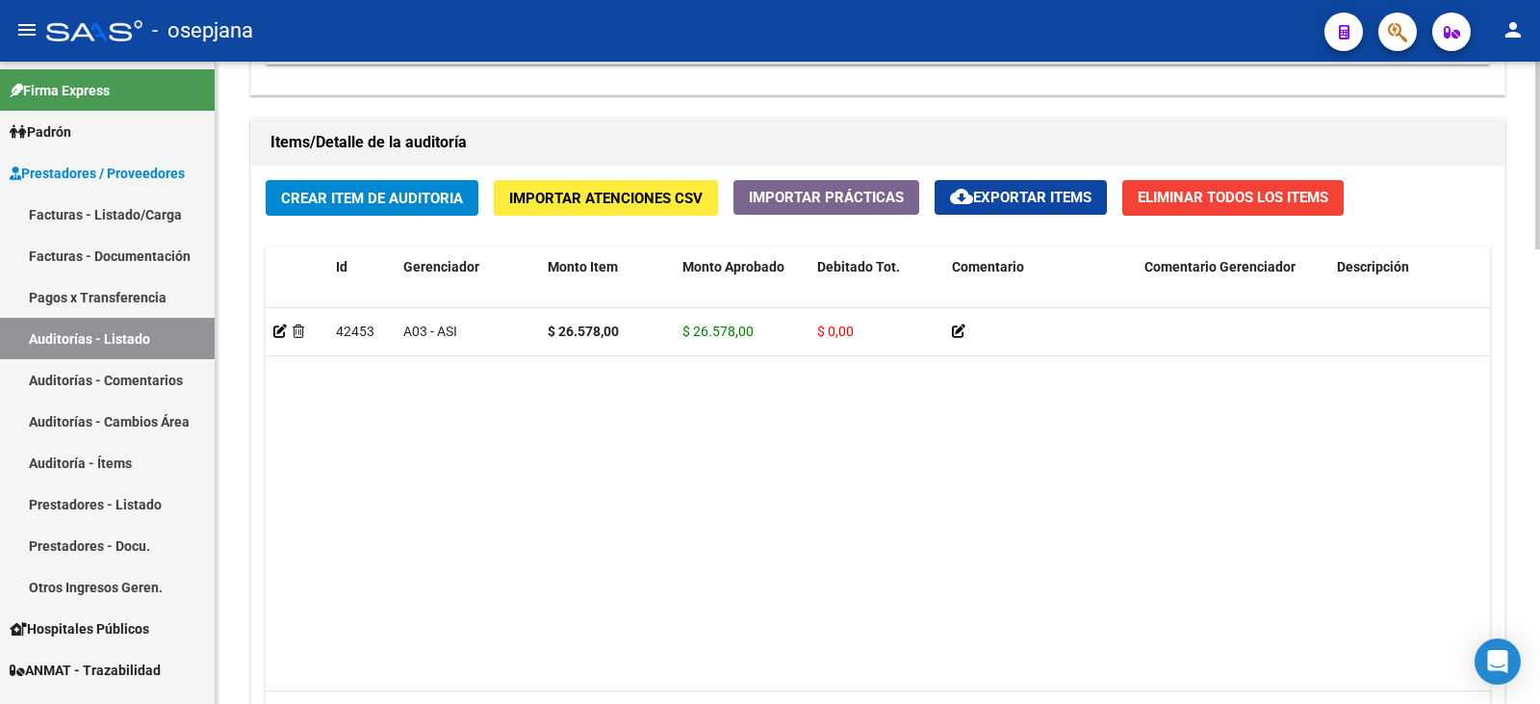
scroll to position [1550, 0]
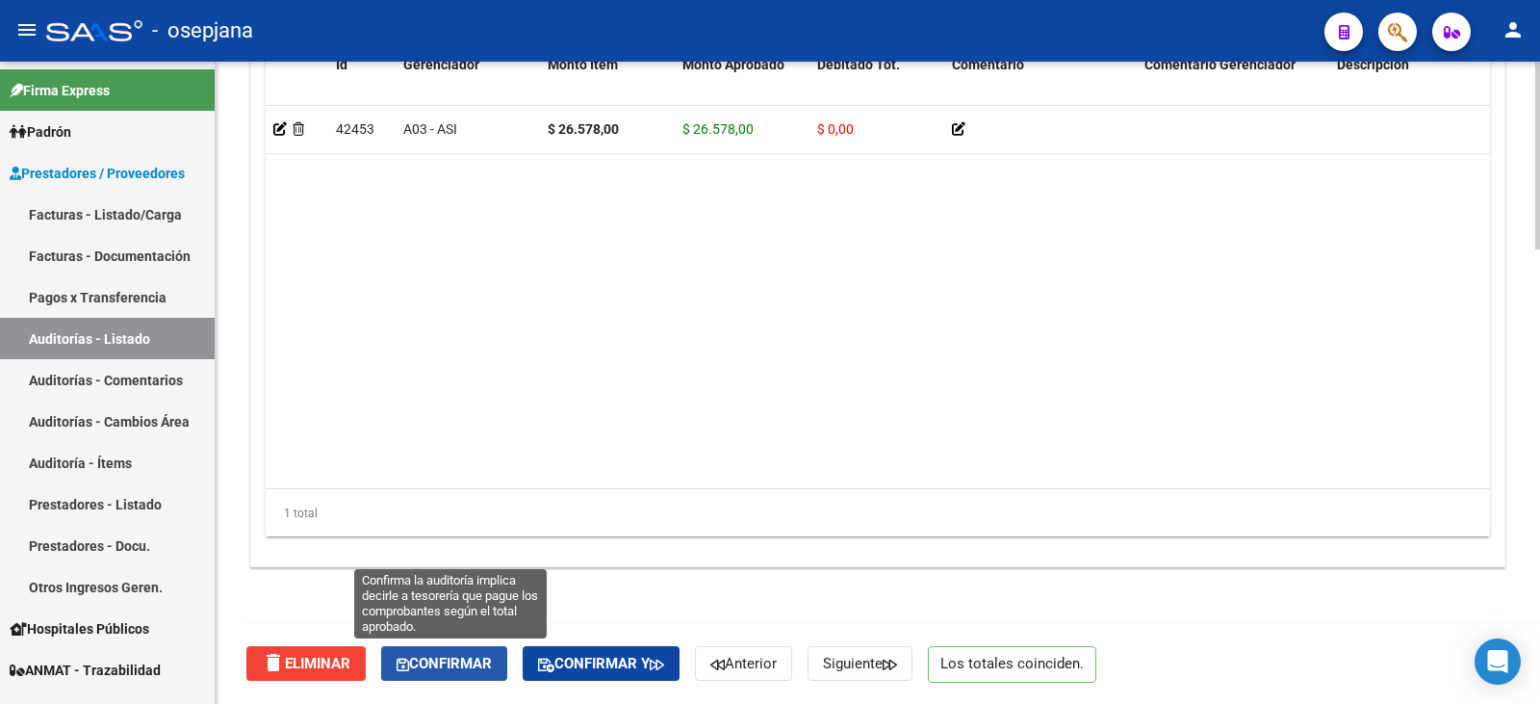
click at [448, 671] on span "Confirmar" at bounding box center [444, 662] width 95 height 17
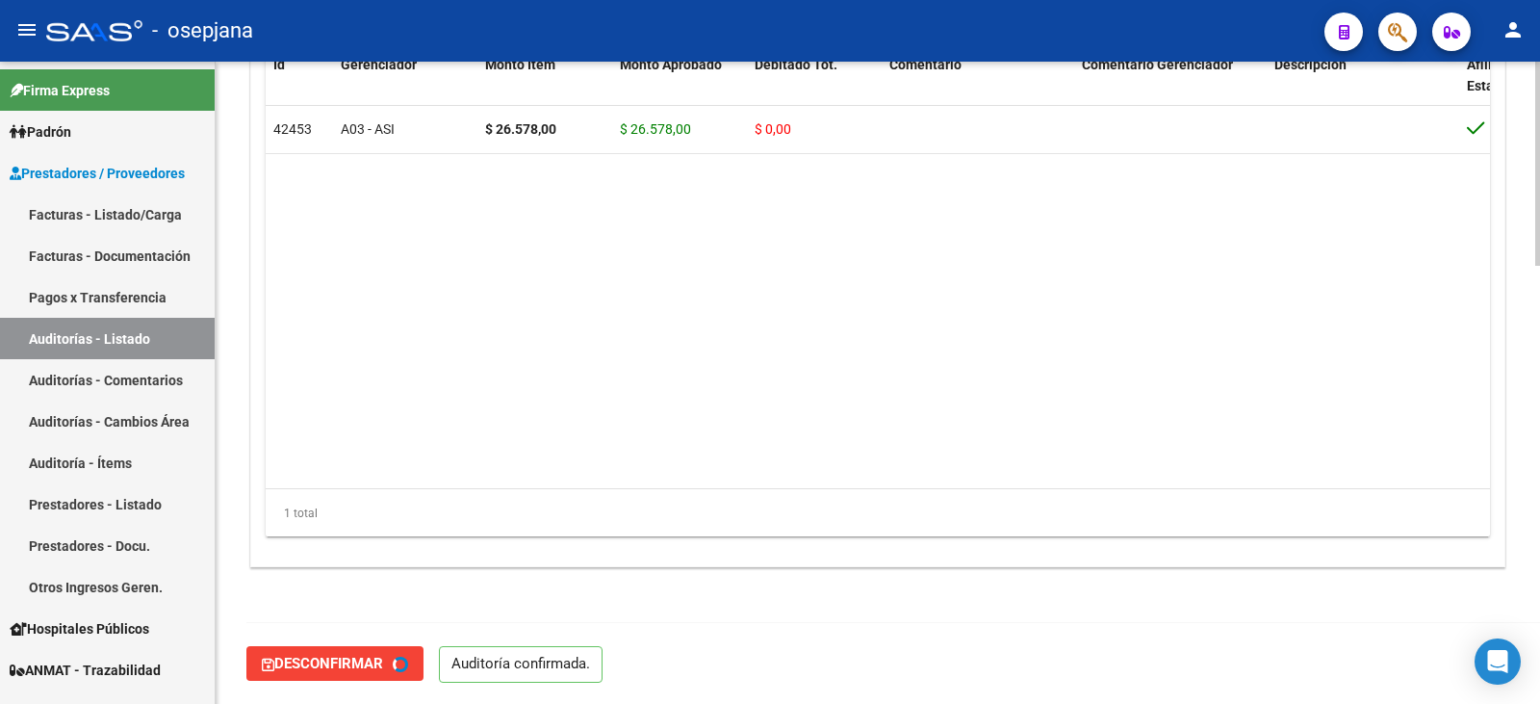
type input "202508"
